Goal: Task Accomplishment & Management: Manage account settings

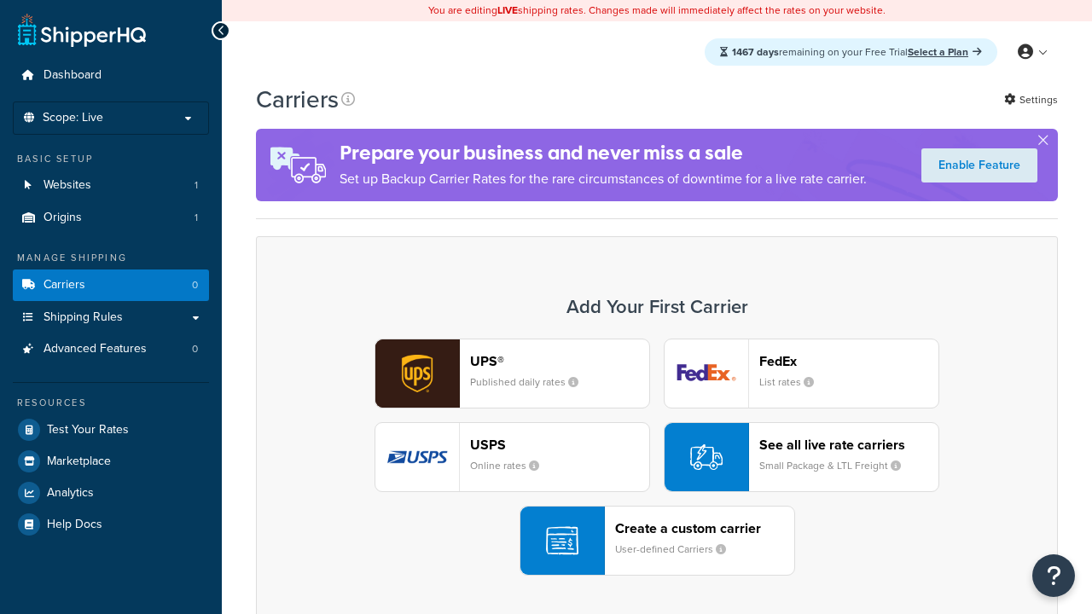
click at [657, 457] on div "UPS® Published daily rates FedEx List rates USPS Online rates See all live rate…" at bounding box center [657, 457] width 766 height 237
click at [849, 362] on header "FedEx" at bounding box center [848, 361] width 179 height 16
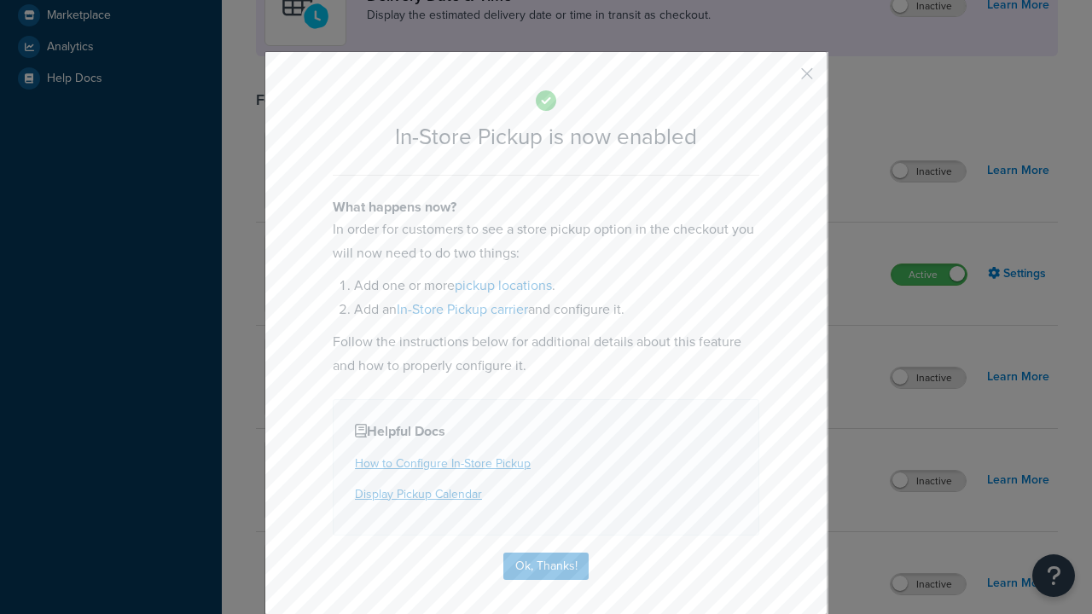
click at [781, 78] on button "button" at bounding box center [781, 80] width 4 height 4
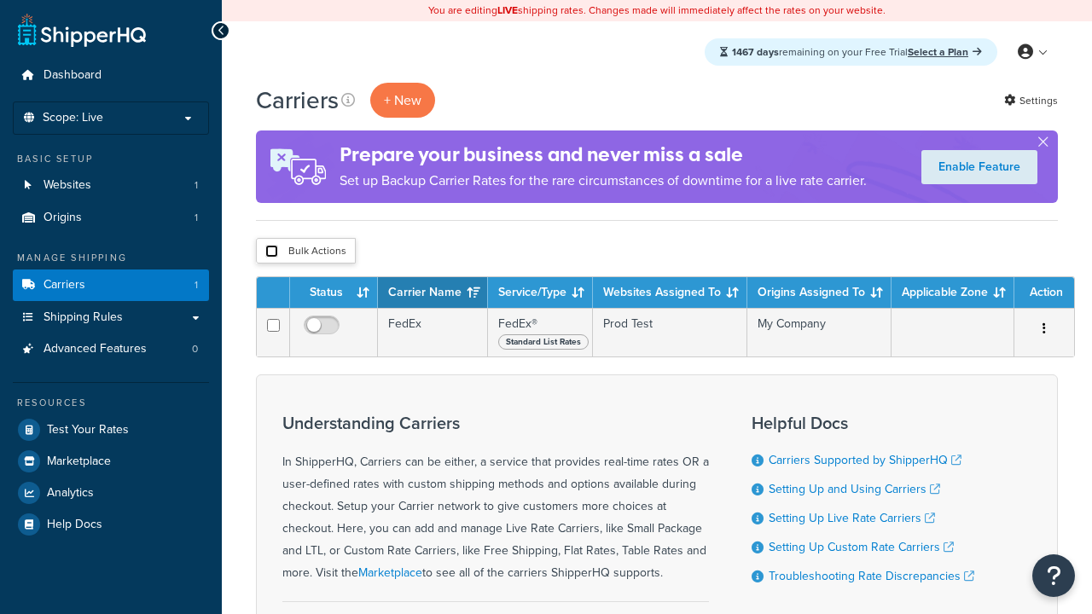
click at [271, 252] on input "checkbox" at bounding box center [271, 251] width 13 height 13
checkbox input "true"
click at [0, 0] on button "Delete" at bounding box center [0, 0] width 0 height 0
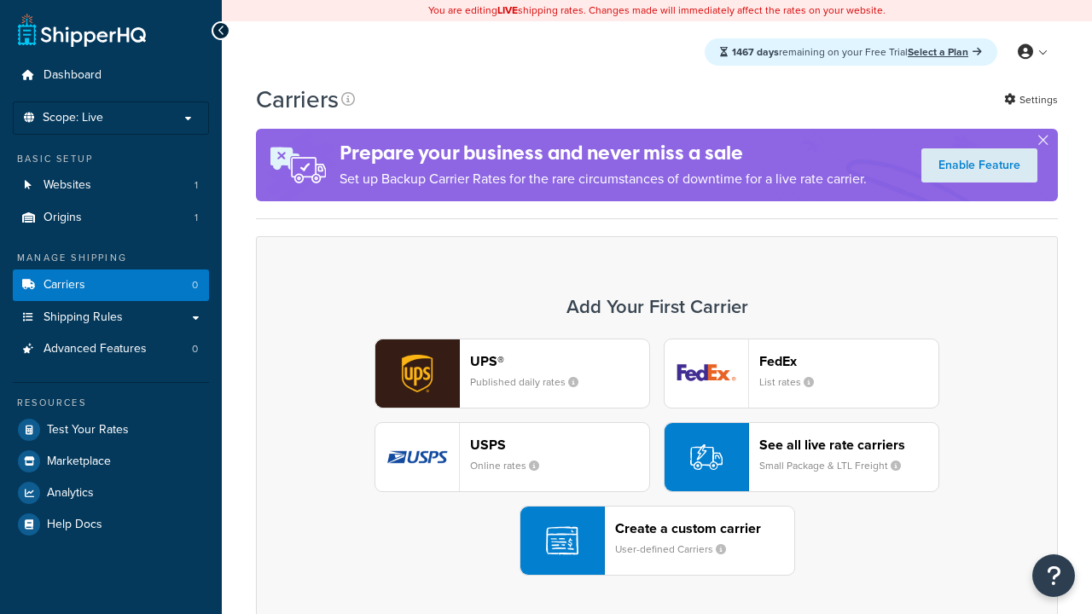
click at [657, 541] on div "Create a custom carrier User-defined Carriers" at bounding box center [704, 540] width 179 height 41
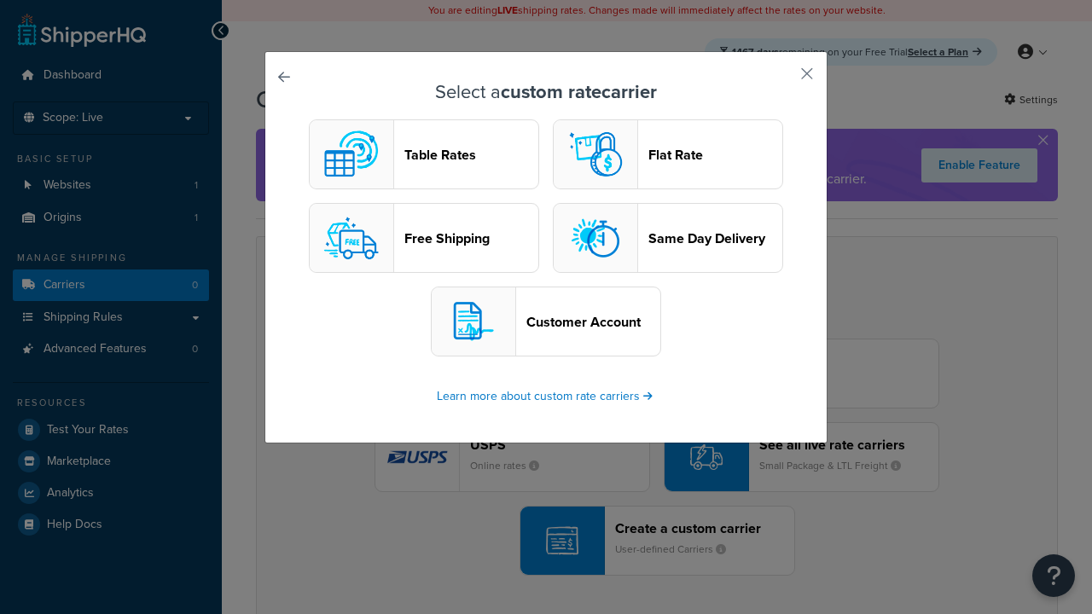
click at [424, 154] on header "Table Rates" at bounding box center [471, 155] width 134 height 16
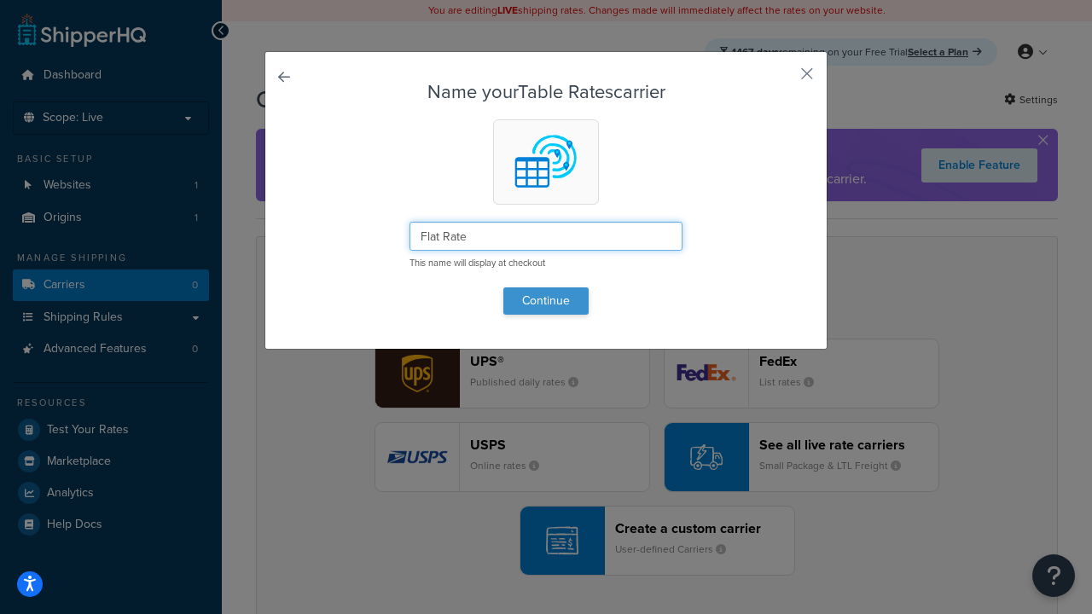
type input "Flat Rate"
click at [546, 300] on button "Continue" at bounding box center [545, 300] width 85 height 27
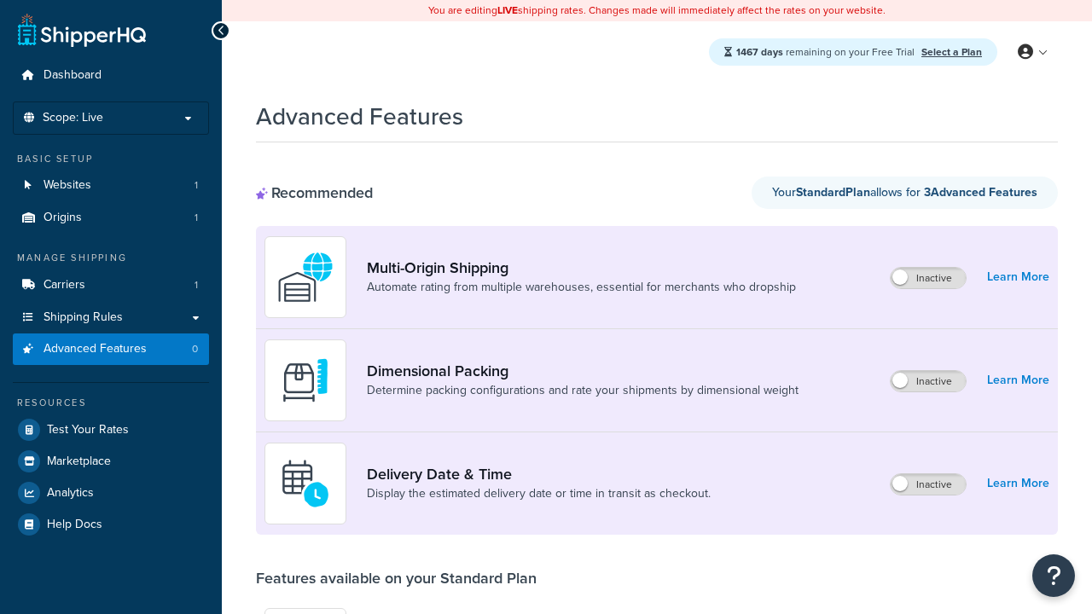
click at [929, 484] on label "Inactive" at bounding box center [927, 484] width 75 height 20
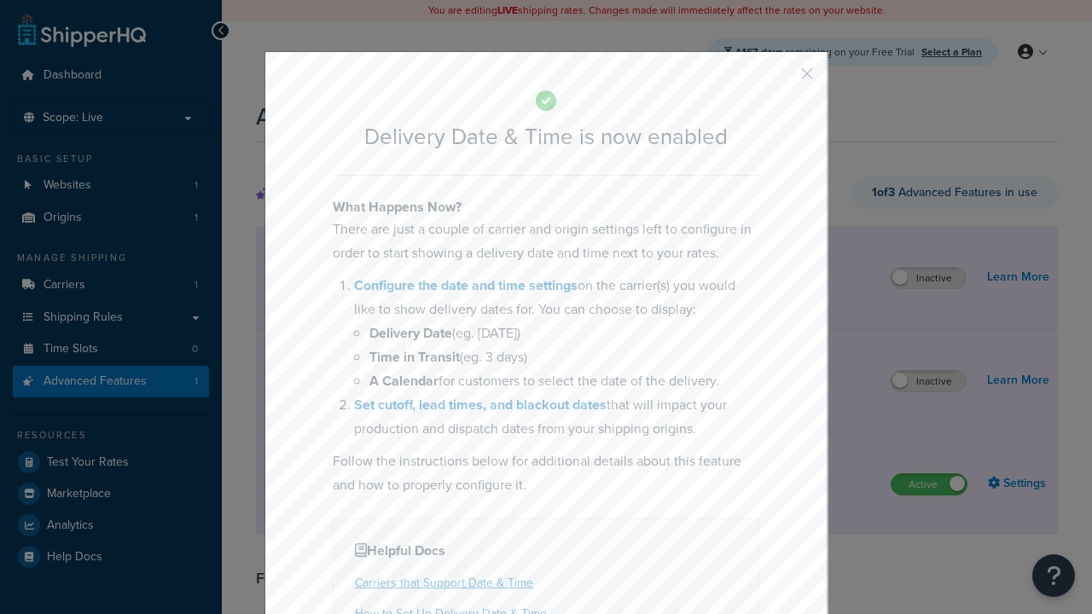
click at [781, 79] on button "button" at bounding box center [781, 80] width 4 height 4
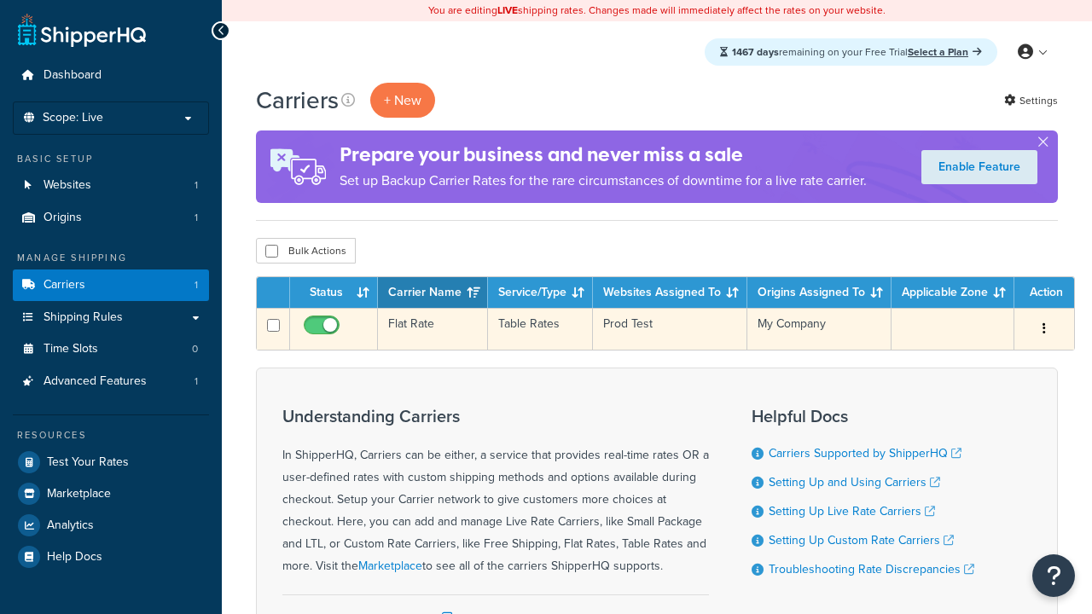
click at [432, 329] on td "Flat Rate" at bounding box center [433, 329] width 110 height 42
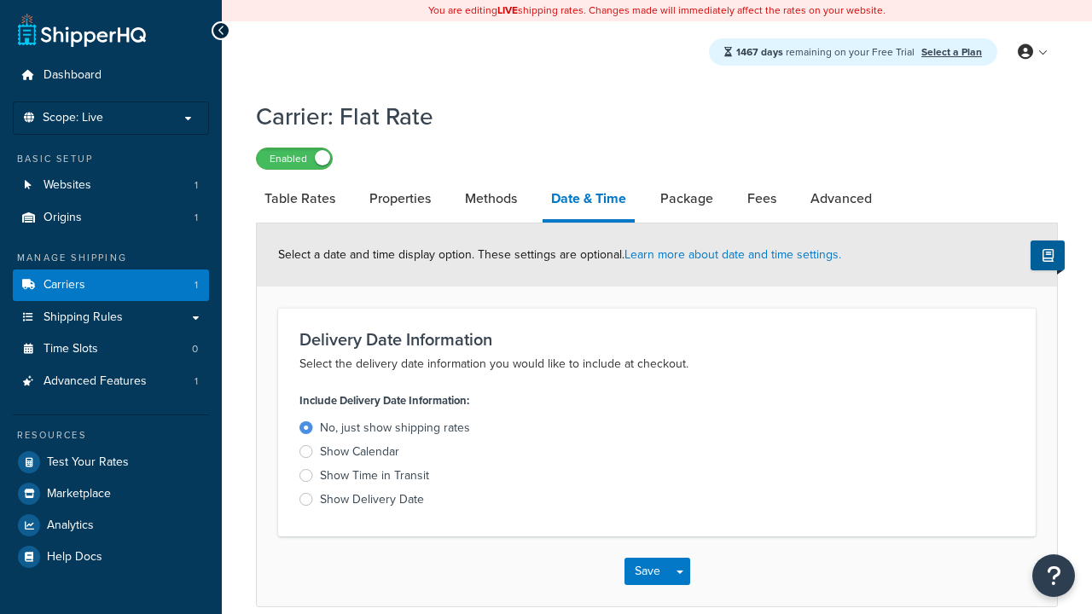
click at [359, 453] on div "Show Calendar" at bounding box center [359, 451] width 79 height 17
click at [0, 0] on input "Show Calendar" at bounding box center [0, 0] width 0 height 0
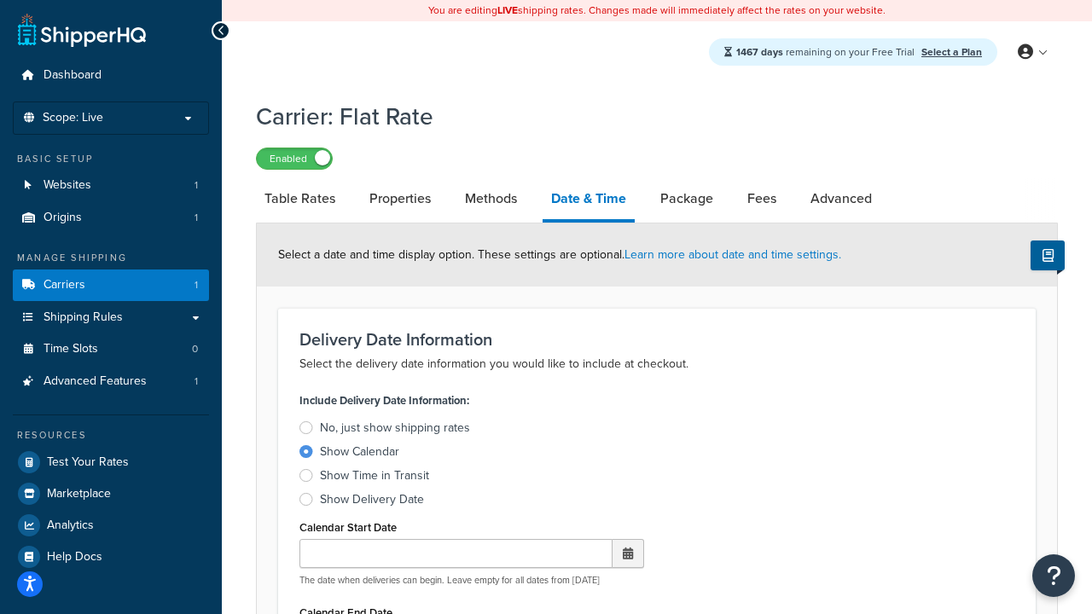
click at [359, 453] on div "Show Calendar" at bounding box center [359, 451] width 79 height 17
click at [0, 0] on input "Show Calendar" at bounding box center [0, 0] width 0 height 0
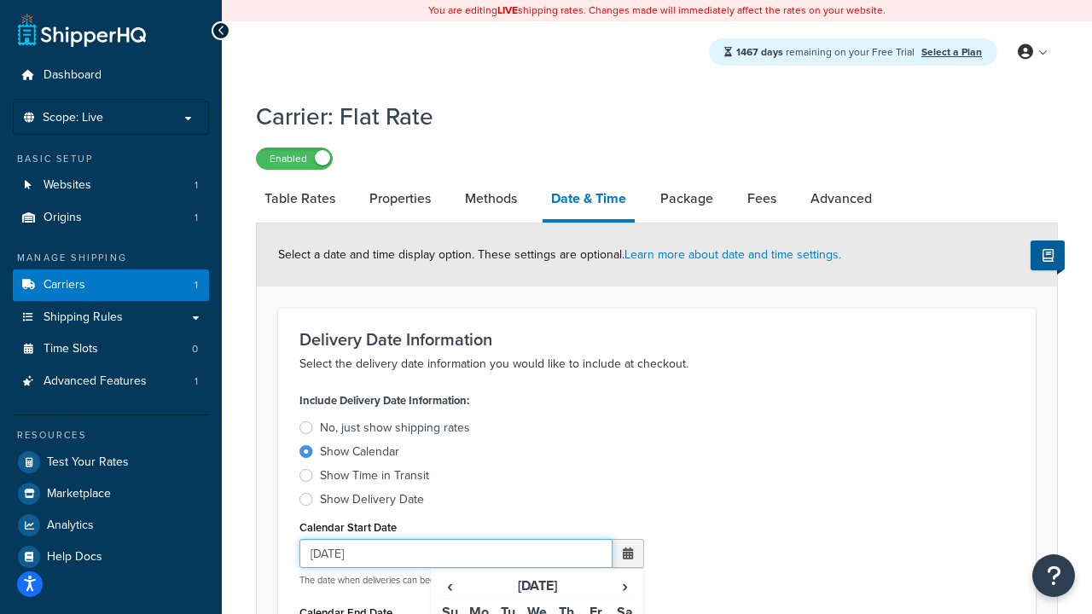
type input "[DATE]"
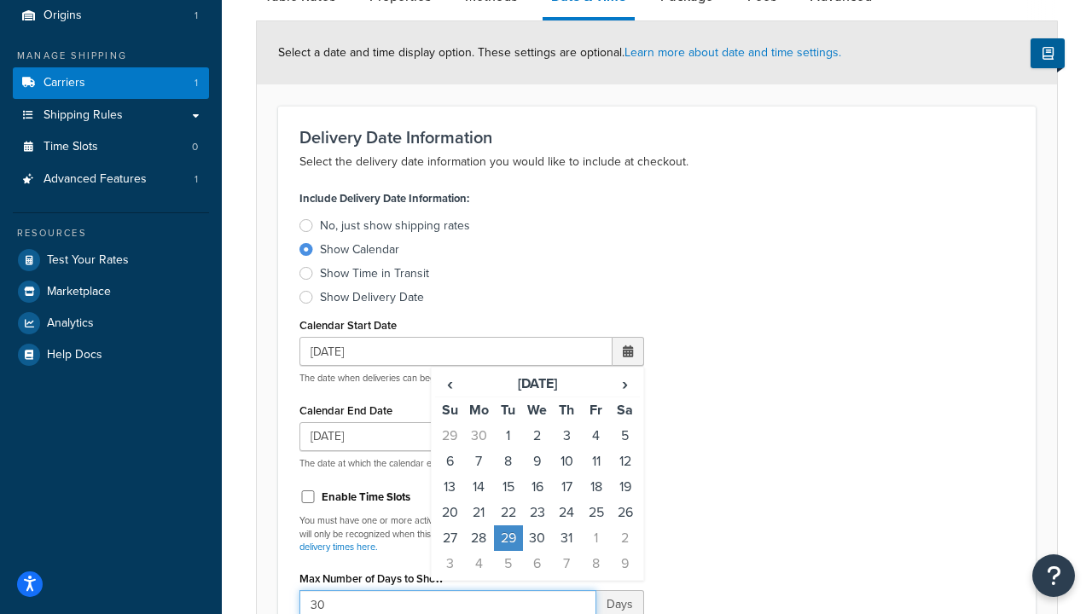
type input "30"
type input "11:00 AM"
type input "5"
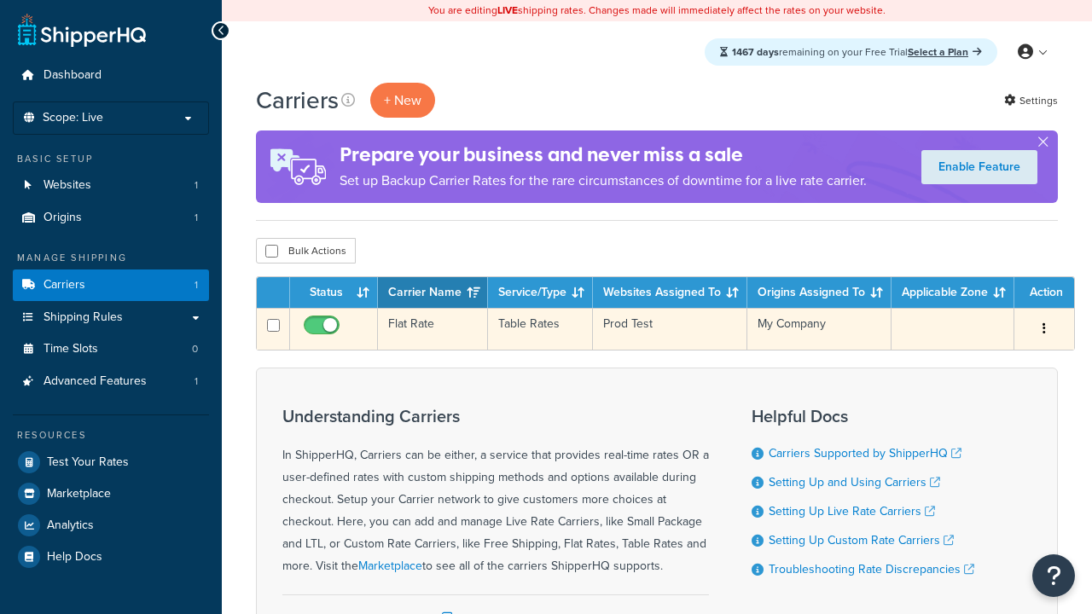
click at [432, 329] on td "Flat Rate" at bounding box center [433, 329] width 110 height 42
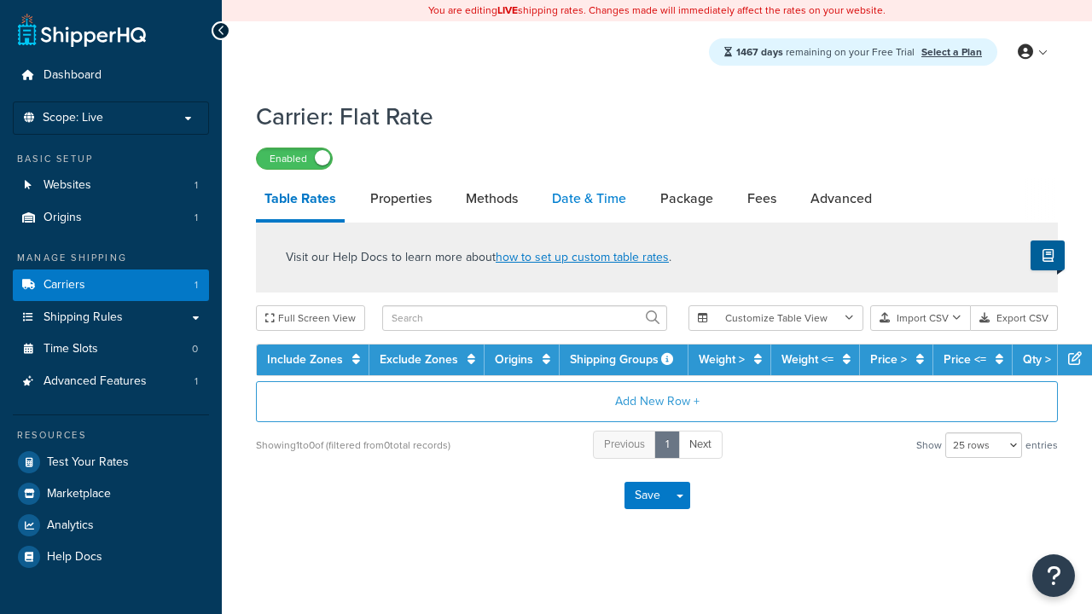
click at [589, 199] on link "Date & Time" at bounding box center [588, 198] width 91 height 41
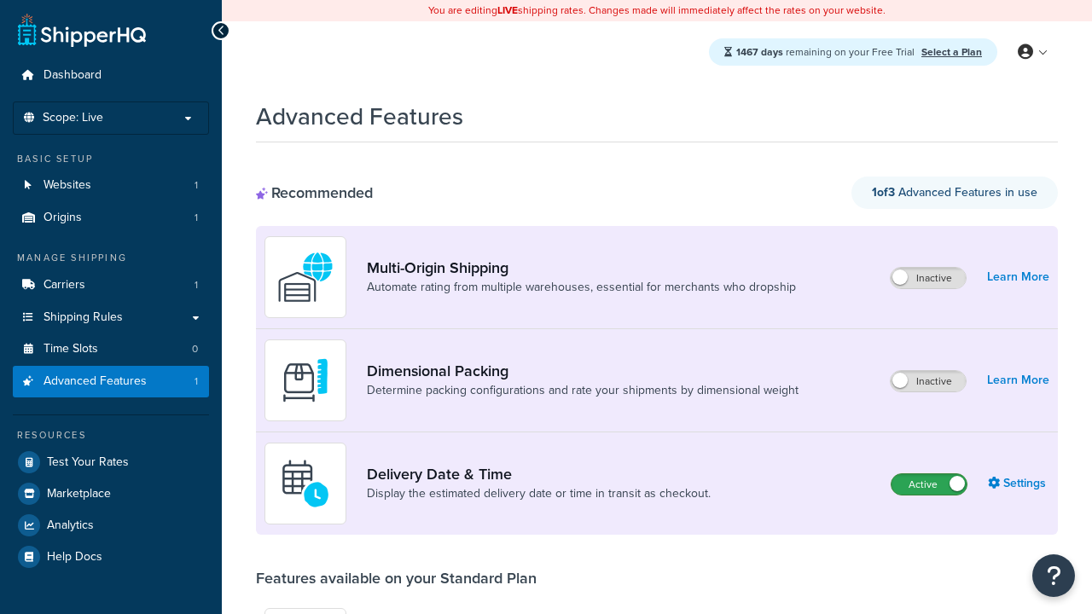
click at [929, 484] on label "Active" at bounding box center [928, 484] width 75 height 20
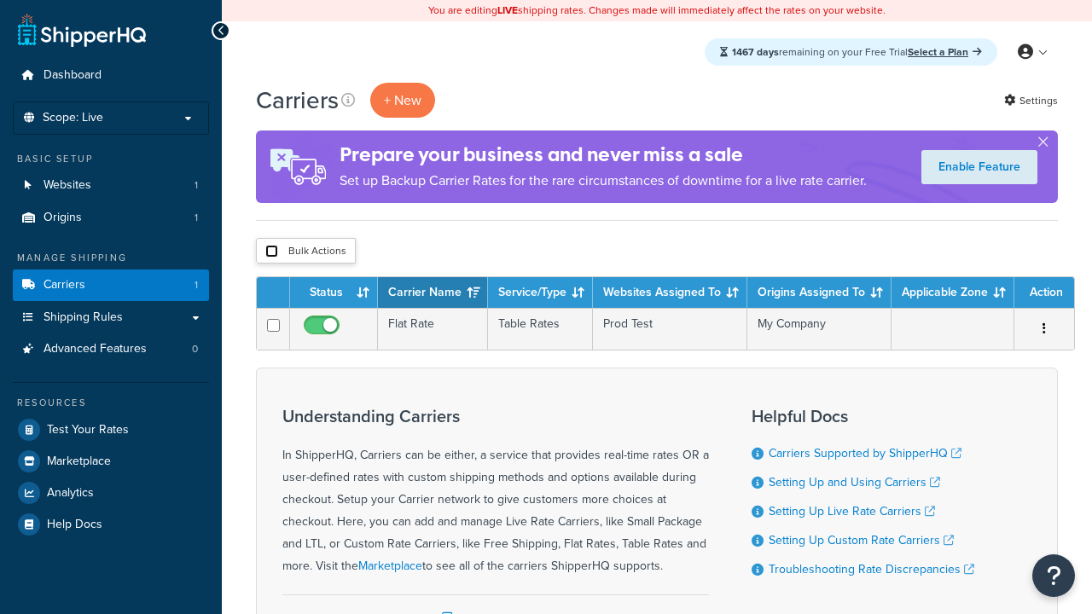
click at [271, 252] on input "checkbox" at bounding box center [271, 251] width 13 height 13
checkbox input "true"
click at [0, 0] on button "Delete" at bounding box center [0, 0] width 0 height 0
